Goal: Find specific page/section: Find specific page/section

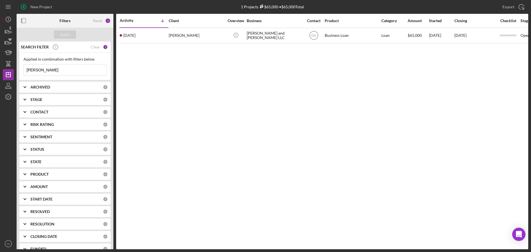
drag, startPoint x: 67, startPoint y: 69, endPoint x: 24, endPoint y: 69, distance: 42.9
click at [24, 69] on input "[PERSON_NAME]" at bounding box center [65, 69] width 82 height 11
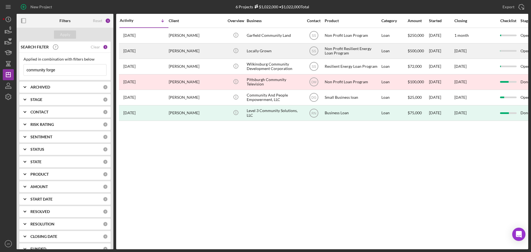
type input "community forge"
click at [273, 50] on div "Locally Grown" at bounding box center [274, 51] width 55 height 15
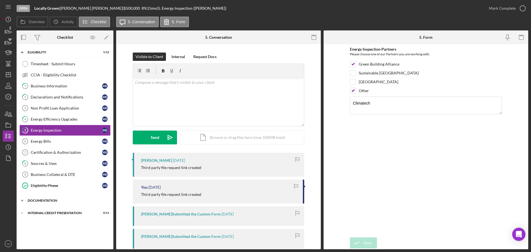
click at [23, 200] on icon "Icon/Expander" at bounding box center [22, 200] width 11 height 11
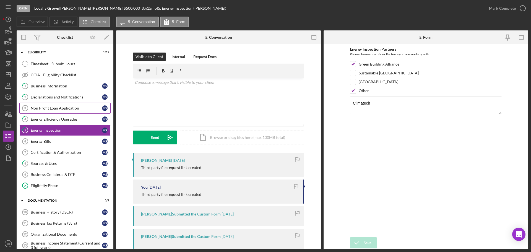
click at [60, 107] on div "Non Profit Loan Application" at bounding box center [66, 108] width 71 height 4
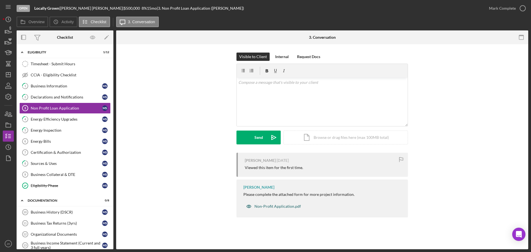
click at [273, 205] on div "Non-Profit Application.pdf" at bounding box center [278, 206] width 46 height 4
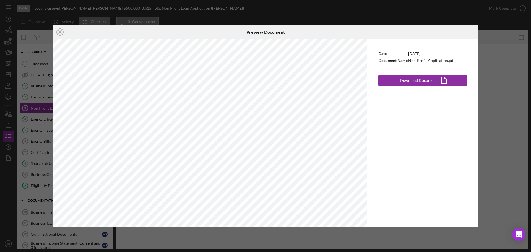
click at [493, 40] on div "Icon/Close Preview Document Date 11/14/2024 Document Name Non-Profit Applicatio…" at bounding box center [265, 126] width 531 height 252
click at [62, 31] on icon "Icon/Close" at bounding box center [60, 32] width 14 height 14
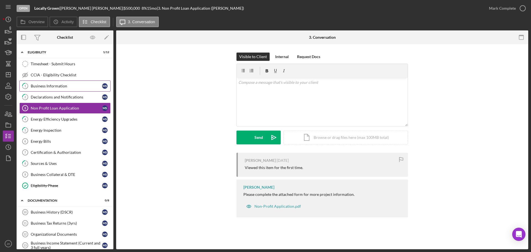
click at [55, 85] on div "Business Information" at bounding box center [66, 86] width 71 height 4
